Goal: Task Accomplishment & Management: Use online tool/utility

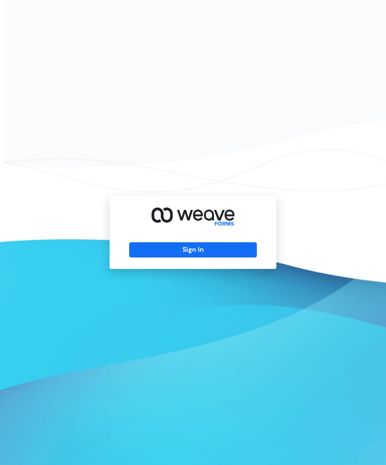
click at [216, 258] on button "Sign In" at bounding box center [192, 249] width 127 height 15
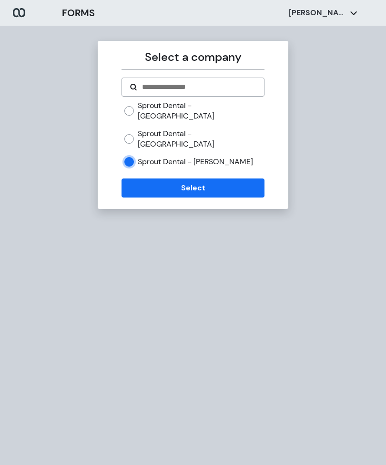
click at [207, 179] on button "Select" at bounding box center [192, 188] width 142 height 19
